Goal: Book appointment/travel/reservation

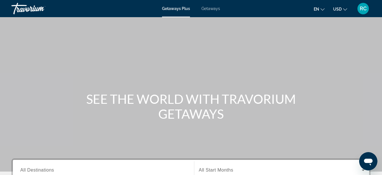
click at [217, 9] on span "Getaways" at bounding box center [211, 8] width 19 height 5
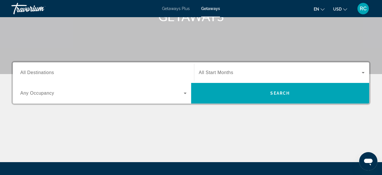
click at [50, 77] on div "Search widget" at bounding box center [103, 73] width 166 height 16
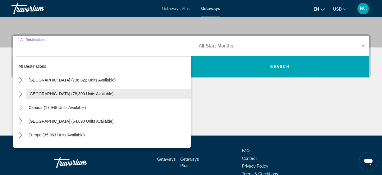
scroll to position [140, 0]
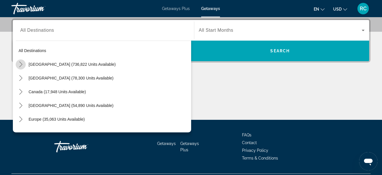
click at [24, 63] on mat-icon "Toggle United States (736,822 units available) submenu" at bounding box center [21, 64] width 10 height 10
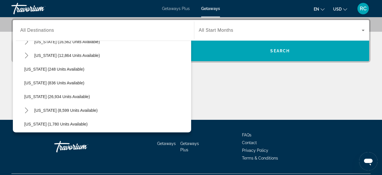
scroll to position [445, 0]
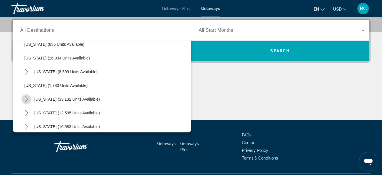
click at [21, 99] on mat-icon "Toggle South Carolina (33,132 units available) submenu" at bounding box center [26, 99] width 10 height 10
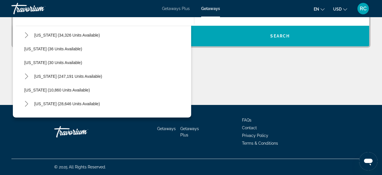
scroll to position [114, 0]
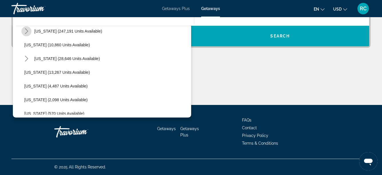
click at [22, 30] on mat-icon "Toggle Florida (247,191 units available) submenu" at bounding box center [26, 31] width 10 height 10
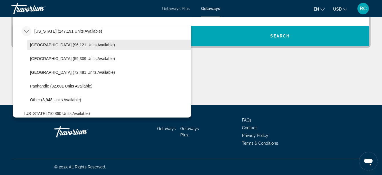
click at [41, 47] on span "[GEOGRAPHIC_DATA] (96,121 units available)" at bounding box center [72, 45] width 85 height 5
type input "**********"
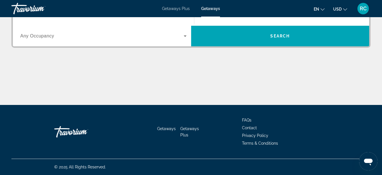
scroll to position [140, 0]
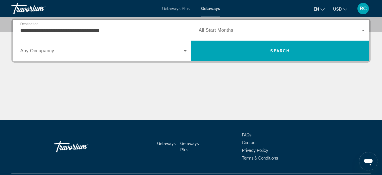
click at [230, 32] on span "All Start Months" at bounding box center [216, 30] width 35 height 5
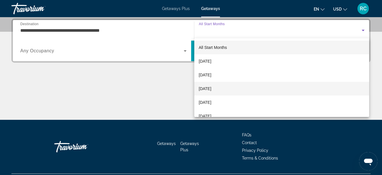
click at [212, 87] on span "[DATE]" at bounding box center [205, 88] width 13 height 7
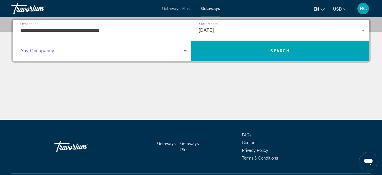
click at [83, 53] on span "Search widget" at bounding box center [102, 50] width 164 height 7
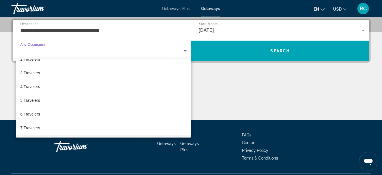
scroll to position [63, 0]
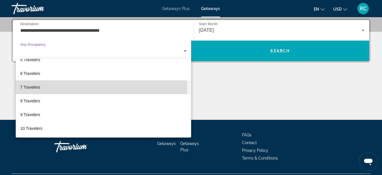
click at [69, 89] on mat-option "7 Travelers" at bounding box center [104, 87] width 176 height 14
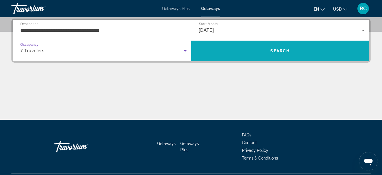
click at [282, 49] on span "Search" at bounding box center [279, 51] width 19 height 5
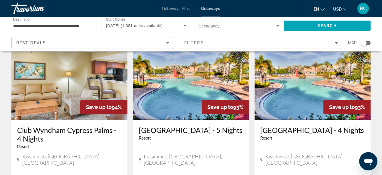
scroll to position [469, 0]
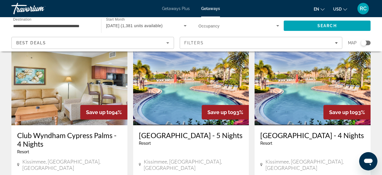
click at [178, 72] on img "Main content" at bounding box center [191, 79] width 116 height 91
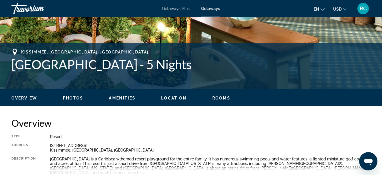
scroll to position [57, 0]
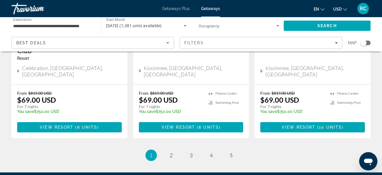
scroll to position [772, 0]
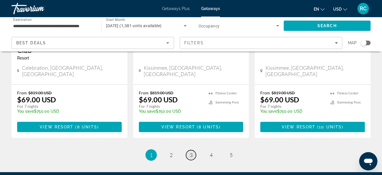
click at [193, 150] on link "page 3" at bounding box center [191, 155] width 10 height 10
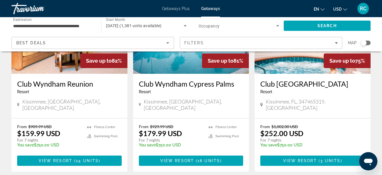
scroll to position [114, 0]
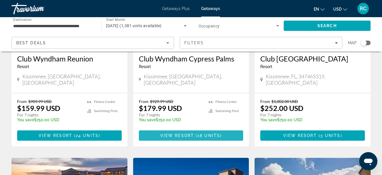
click at [197, 133] on span "( 18 units )" at bounding box center [208, 135] width 28 height 5
